Goal: Task Accomplishment & Management: Manage account settings

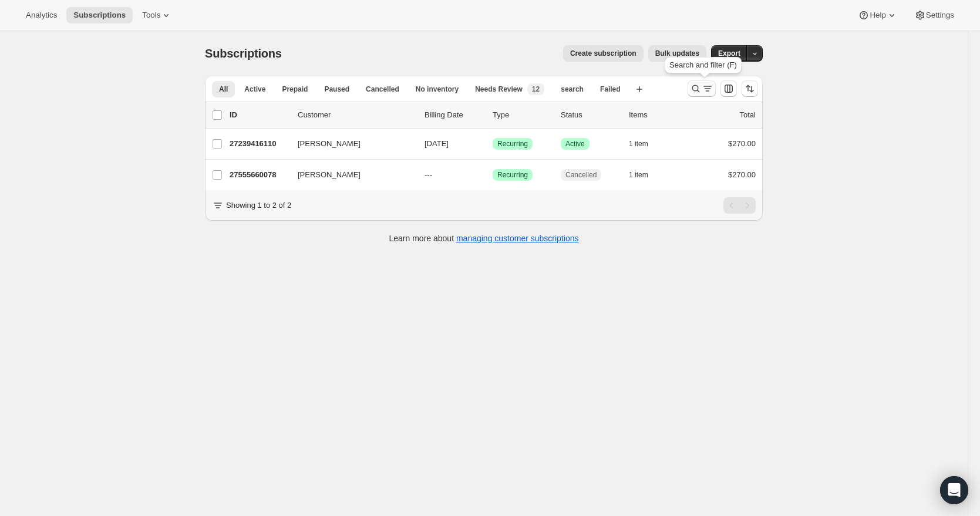
click at [697, 87] on icon "Search and filter results" at bounding box center [696, 89] width 12 height 12
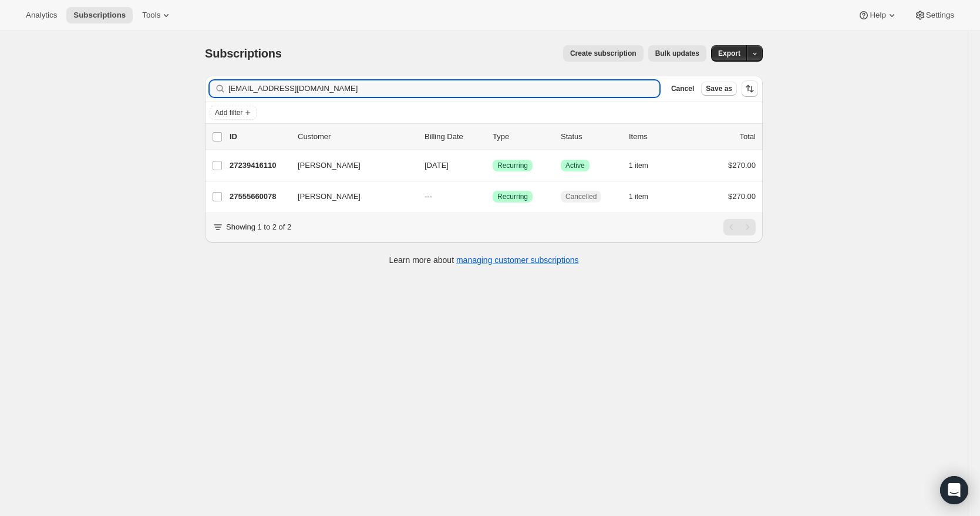
drag, startPoint x: 357, startPoint y: 90, endPoint x: 207, endPoint y: 91, distance: 149.7
click at [205, 91] on div "Filter subscribers [EMAIL_ADDRESS][DOMAIN_NAME] Clear Cancel Save as Add filter…" at bounding box center [478, 171] width 567 height 211
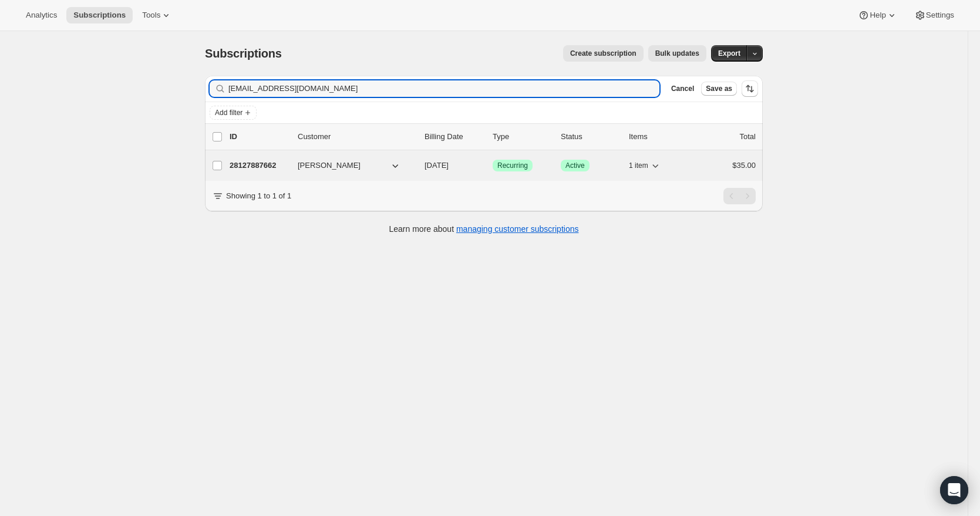
type input "[EMAIL_ADDRESS][DOMAIN_NAME]"
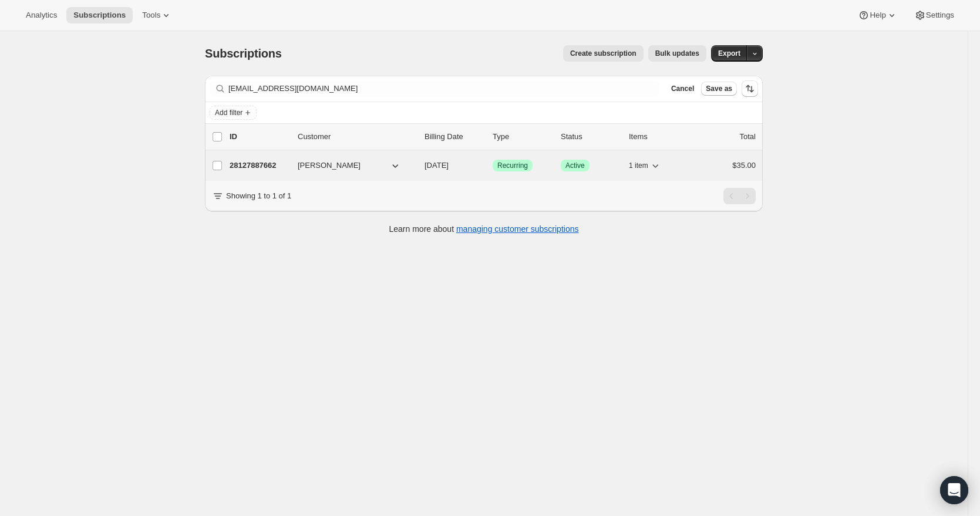
click at [282, 173] on div "28127887662 [PERSON_NAME] [DATE] Success Recurring Success Active 1 item $35.00" at bounding box center [492, 165] width 526 height 16
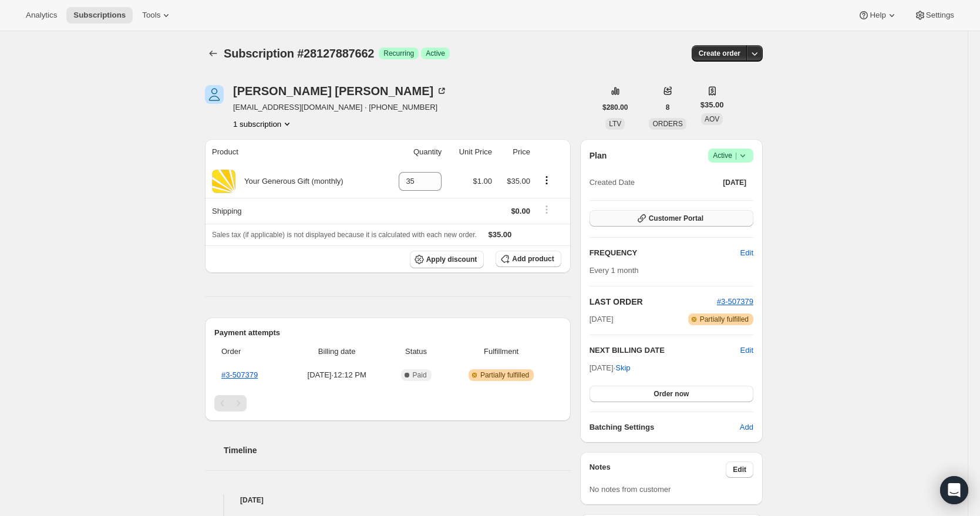
click at [702, 218] on span "Customer Portal" at bounding box center [676, 218] width 55 height 9
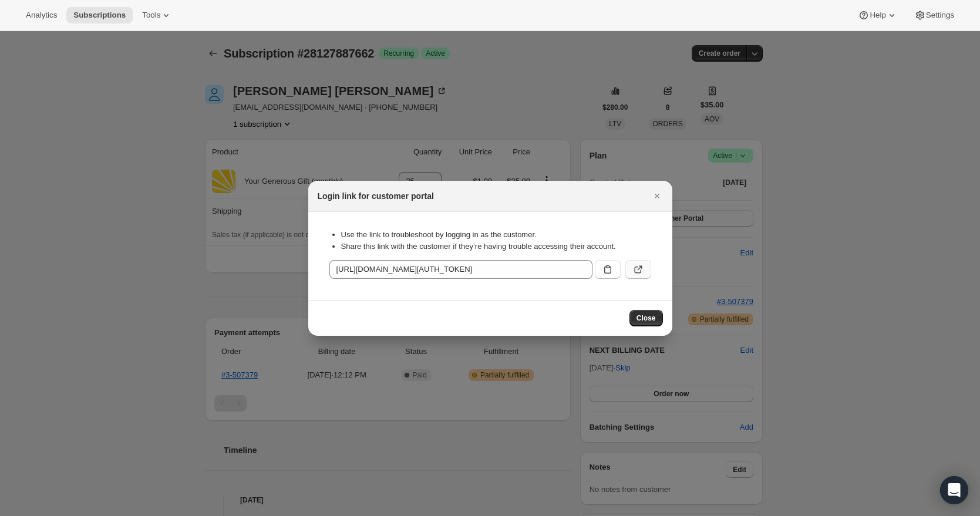
click at [640, 271] on icon ":r3c:" at bounding box center [637, 269] width 7 height 7
click at [649, 318] on span "Close" at bounding box center [645, 317] width 19 height 9
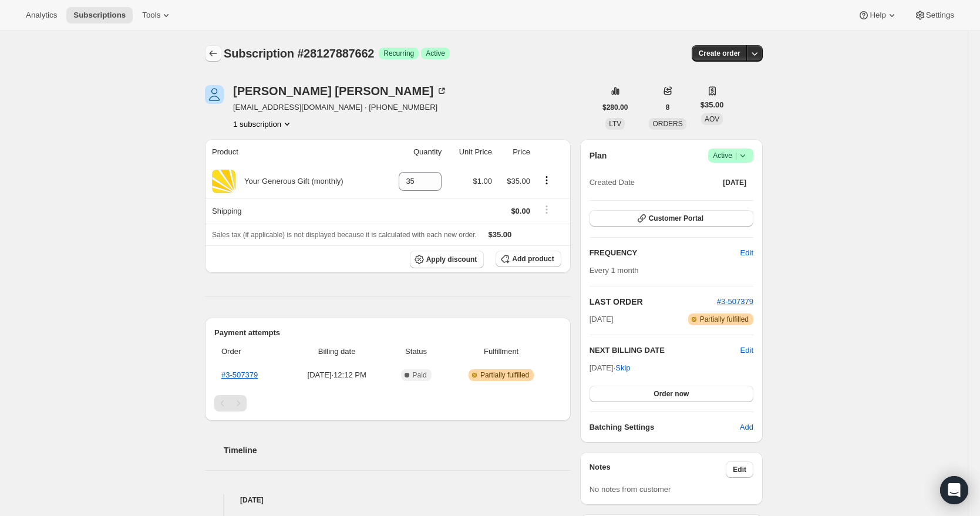
click at [215, 52] on icon "Subscriptions" at bounding box center [213, 54] width 12 height 12
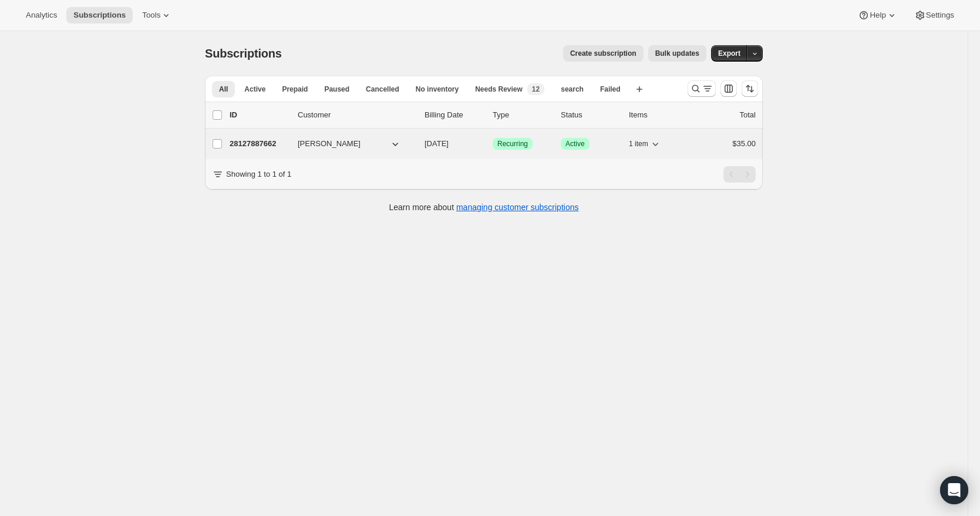
click at [332, 144] on span "[PERSON_NAME]" at bounding box center [329, 144] width 63 height 12
click at [318, 141] on span "[PERSON_NAME]" at bounding box center [329, 144] width 63 height 12
click at [275, 145] on p "28127887662" at bounding box center [258, 144] width 59 height 12
